Goal: Task Accomplishment & Management: Use online tool/utility

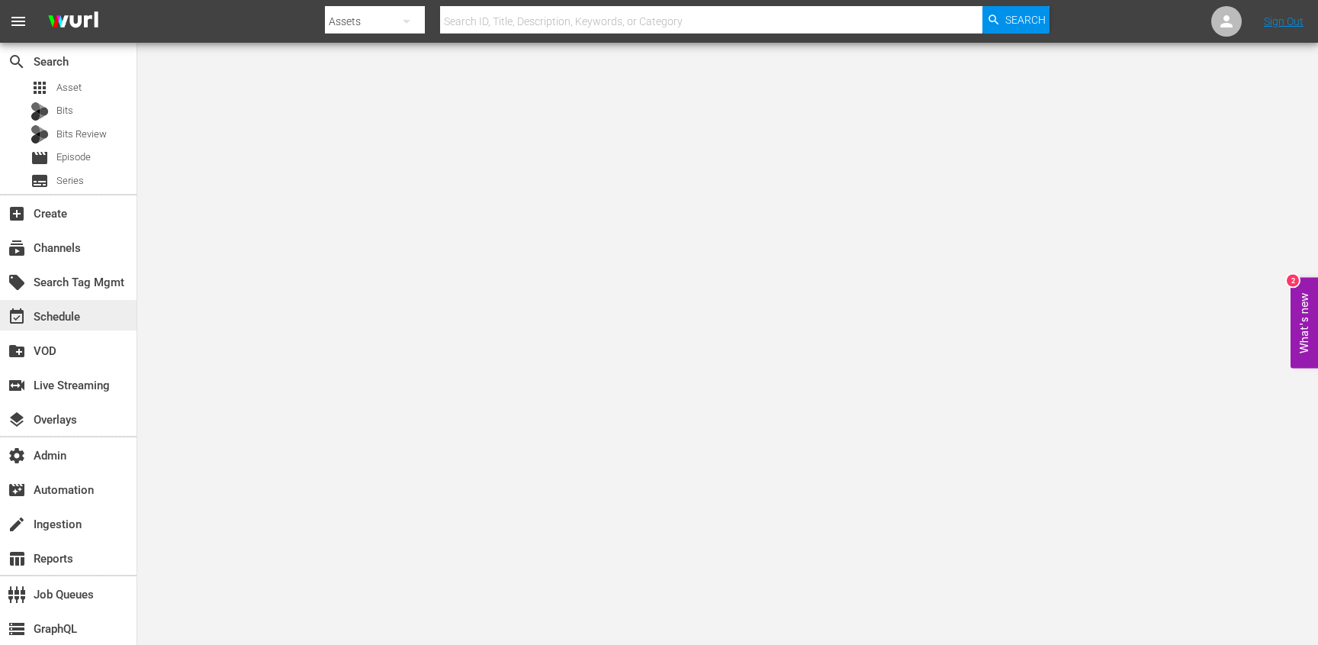
click at [72, 304] on div "event_available Schedule" at bounding box center [68, 315] width 137 height 31
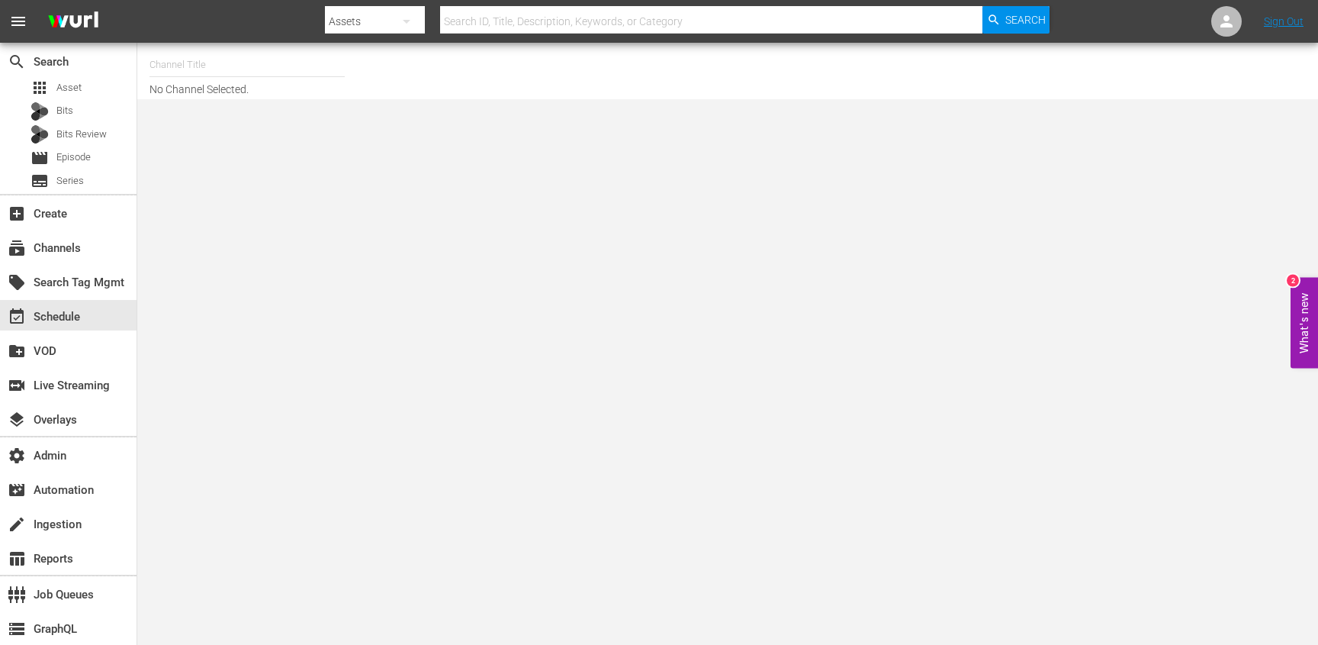
click at [223, 51] on input "text" at bounding box center [247, 65] width 195 height 37
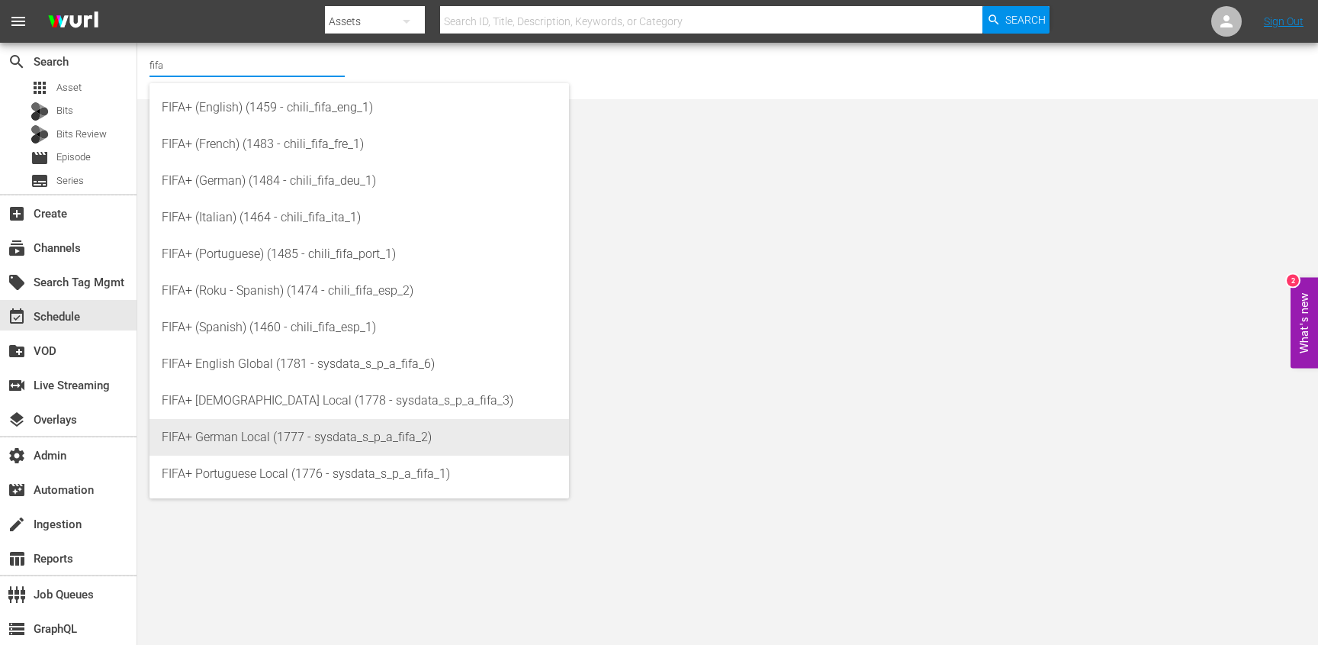
click at [307, 442] on div "FIFA+ German Local (1777 - sysdata_s_p_a_fifa_2)" at bounding box center [359, 437] width 395 height 37
type input "FIFA+ German Local (1777 - sysdata_s_p_a_fifa_2)"
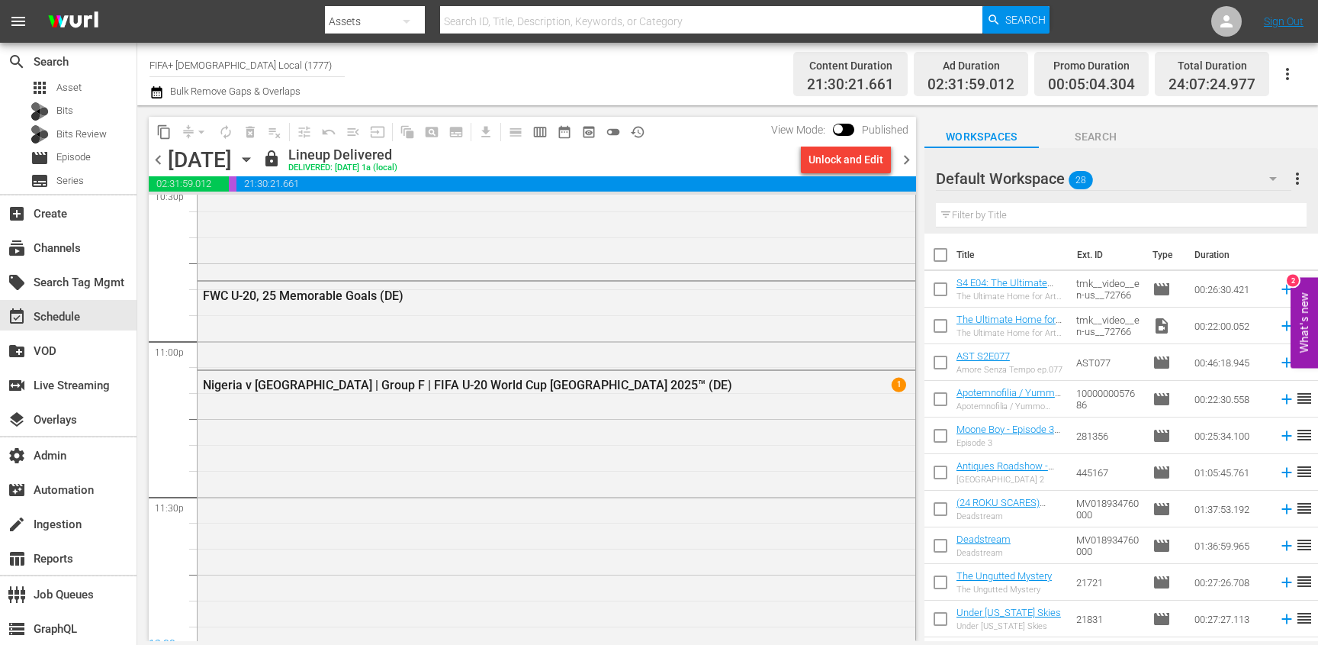
scroll to position [7006, 0]
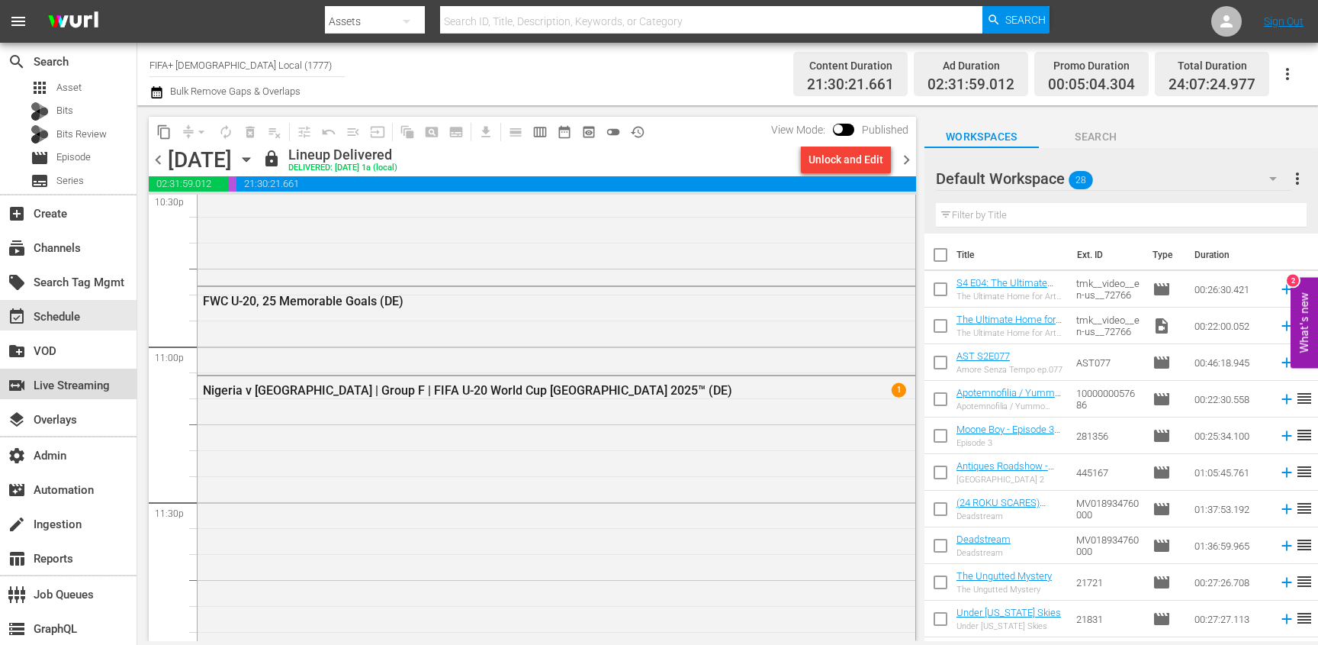
click at [76, 387] on div "switch_video Live Streaming" at bounding box center [42, 383] width 85 height 14
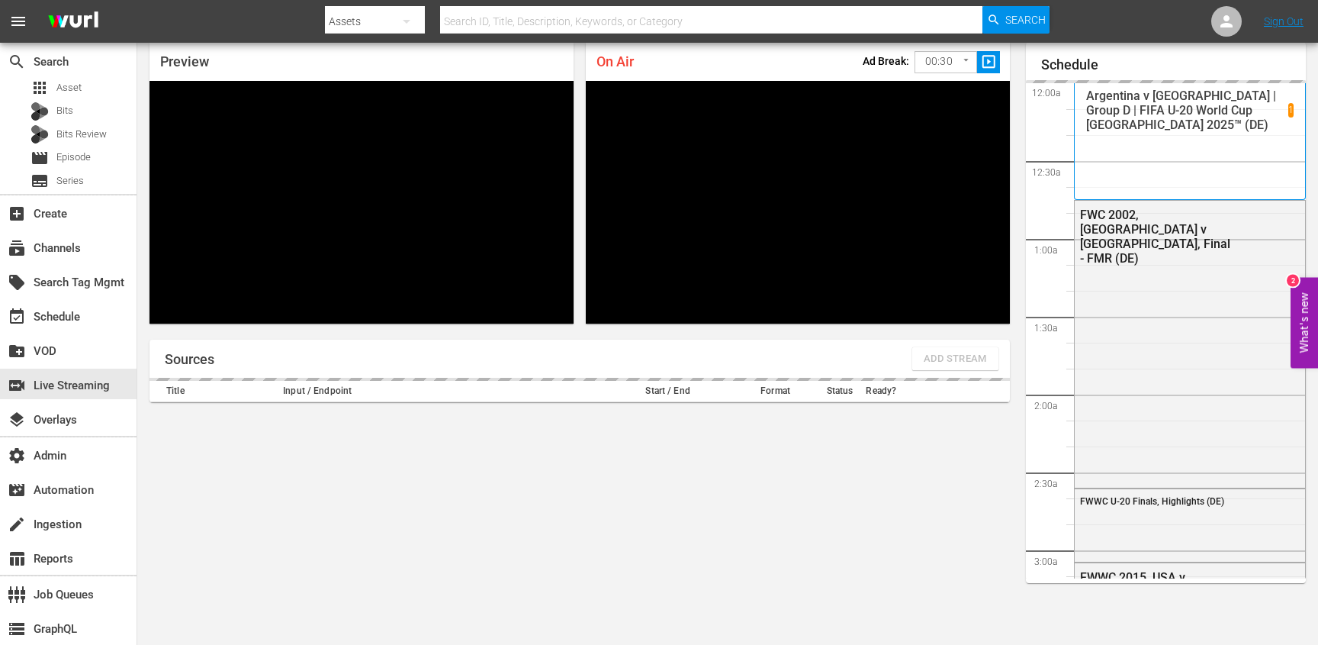
scroll to position [3199, 0]
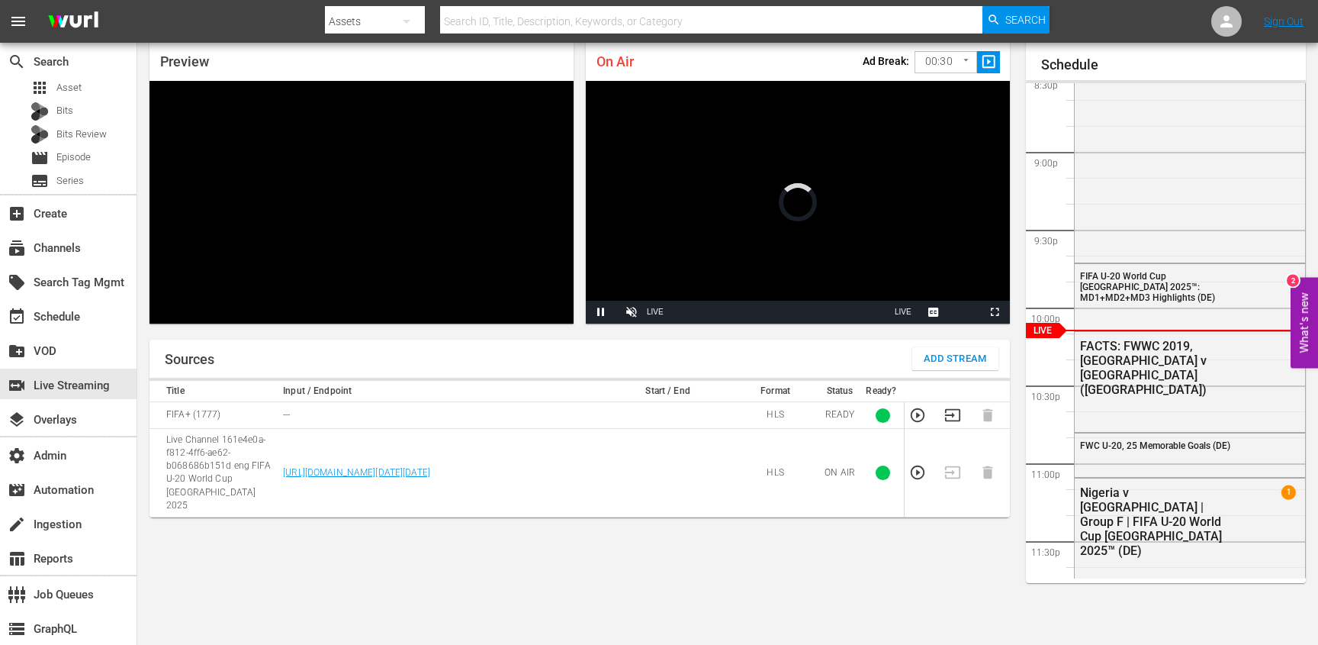
click at [215, 65] on div "Preview" at bounding box center [362, 62] width 424 height 38
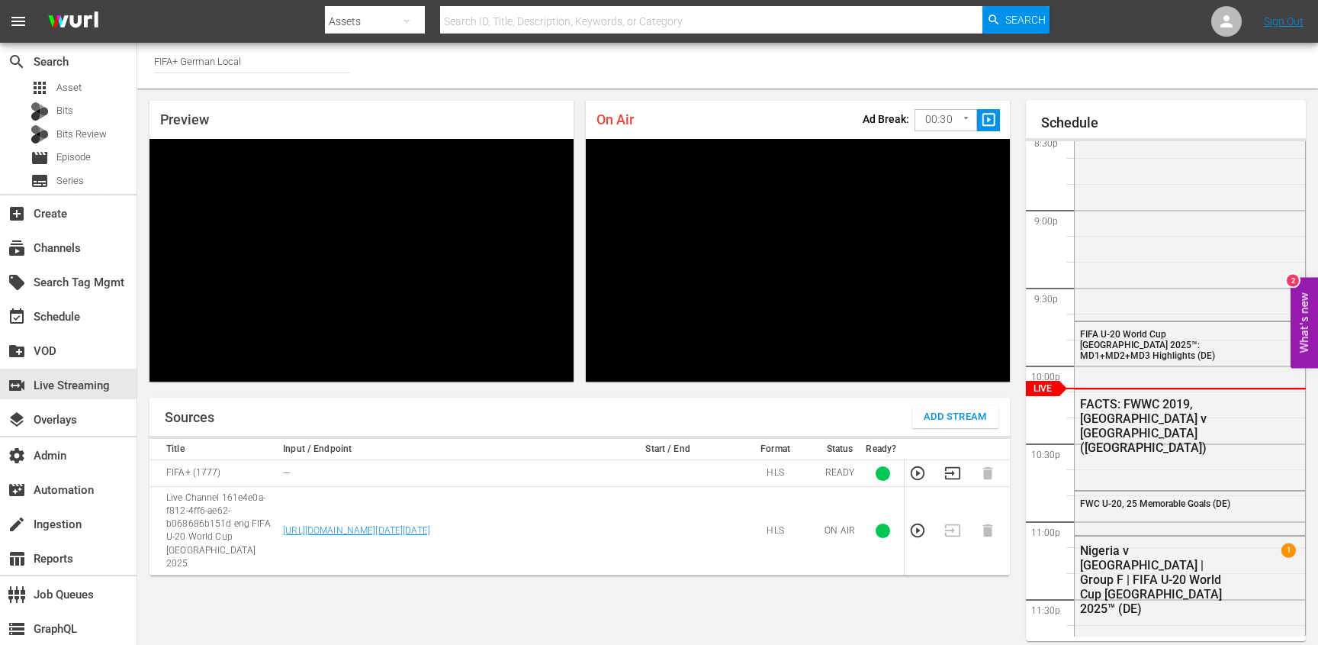
click at [215, 62] on input "FIFA+ German Local" at bounding box center [251, 61] width 195 height 37
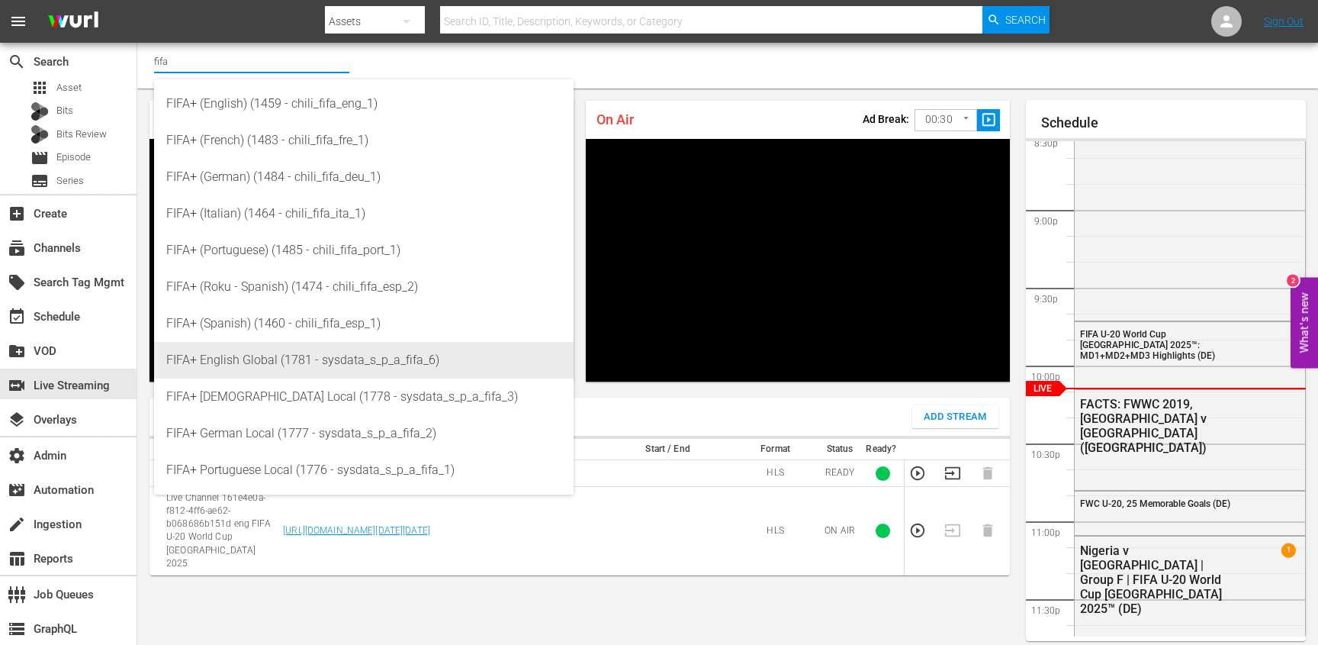
click at [266, 362] on div "FIFA+ English Global (1781 - sysdata_s_p_a_fifa_6)" at bounding box center [363, 360] width 395 height 37
type input "FIFA+ English Global (1781 - sysdata_s_p_a_fifa_6)"
